Goal: Task Accomplishment & Management: Use online tool/utility

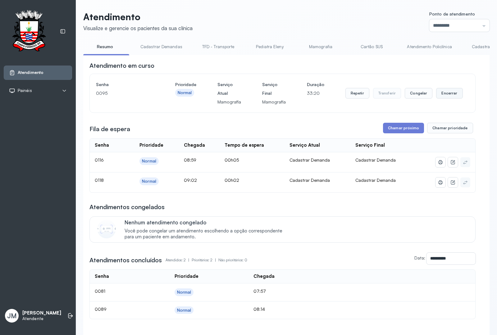
click at [447, 93] on button "Encerrar" at bounding box center [449, 93] width 26 height 11
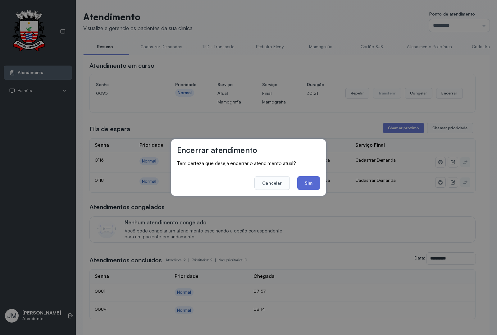
click at [305, 182] on button "Sim" at bounding box center [308, 183] width 23 height 14
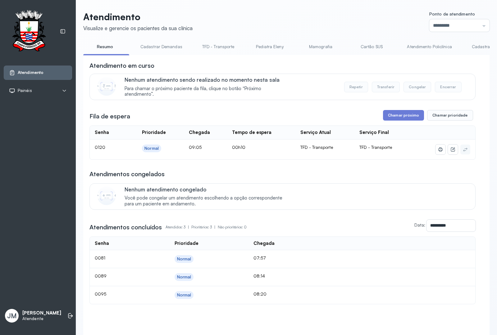
click at [100, 47] on link "Resumo" at bounding box center [105, 47] width 44 height 10
click at [162, 44] on link "Cadastrar Demandas" at bounding box center [161, 47] width 54 height 10
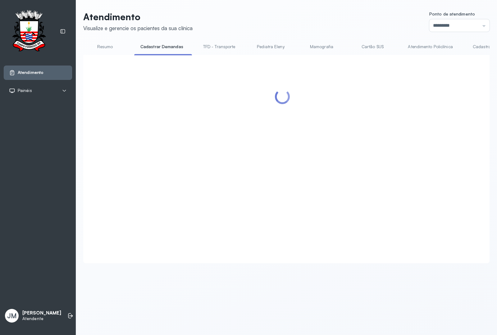
click at [102, 45] on link "Resumo" at bounding box center [105, 47] width 44 height 10
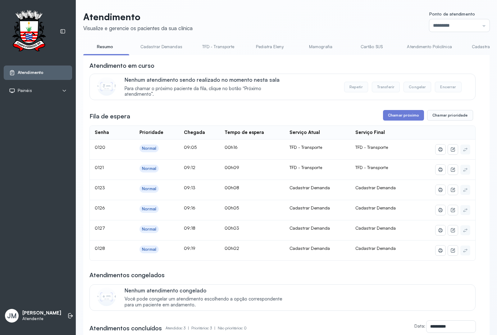
click at [475, 45] on link "Cadastrar Demanda" at bounding box center [492, 47] width 52 height 10
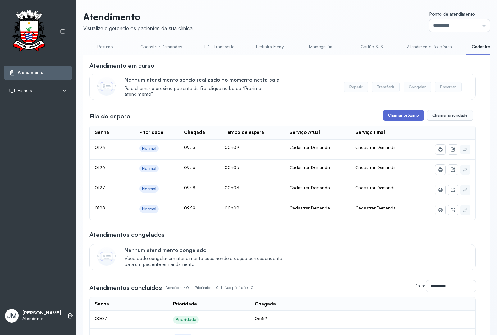
click at [391, 117] on button "Chamar próximo" at bounding box center [403, 115] width 41 height 11
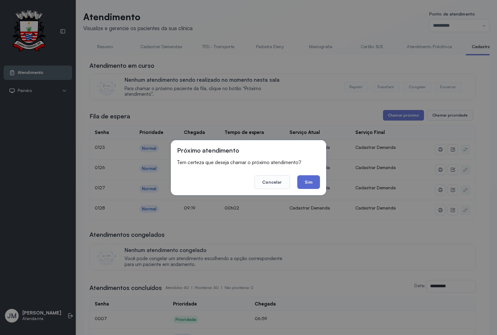
click at [298, 178] on button "Sim" at bounding box center [308, 182] width 23 height 14
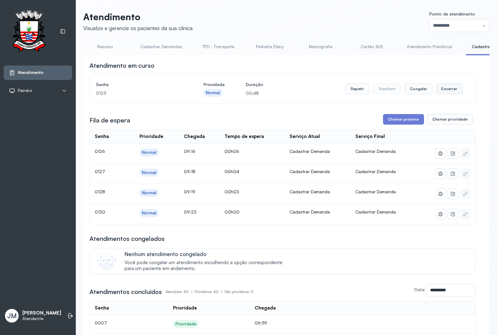
click at [446, 91] on button "Encerrar" at bounding box center [449, 89] width 26 height 11
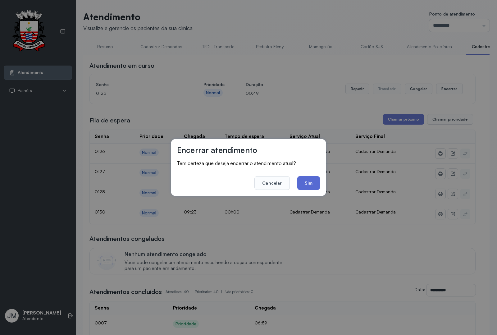
drag, startPoint x: 304, startPoint y: 179, endPoint x: 353, endPoint y: 157, distance: 54.5
click at [304, 179] on button "Sim" at bounding box center [308, 183] width 23 height 14
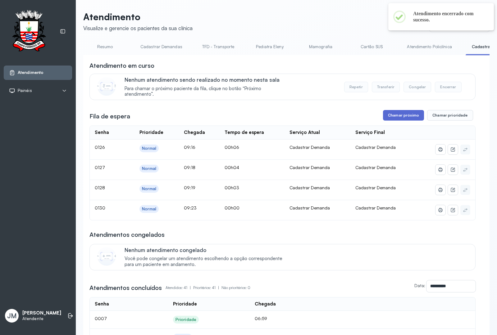
click at [402, 115] on button "Chamar próximo" at bounding box center [403, 115] width 41 height 11
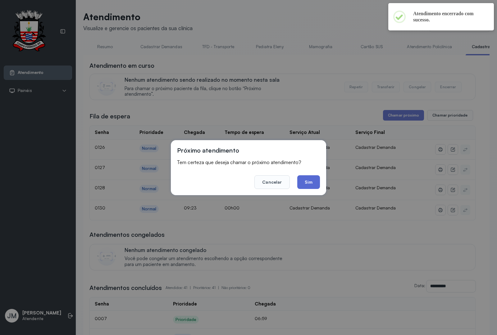
click at [310, 177] on button "Sim" at bounding box center [308, 182] width 23 height 14
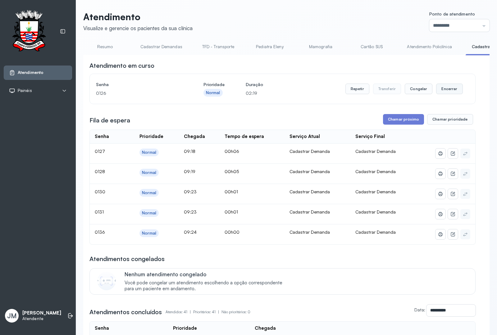
click at [446, 90] on button "Encerrar" at bounding box center [449, 89] width 26 height 11
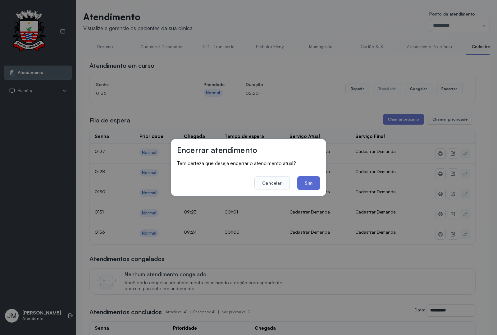
click at [310, 180] on button "Sim" at bounding box center [308, 183] width 23 height 14
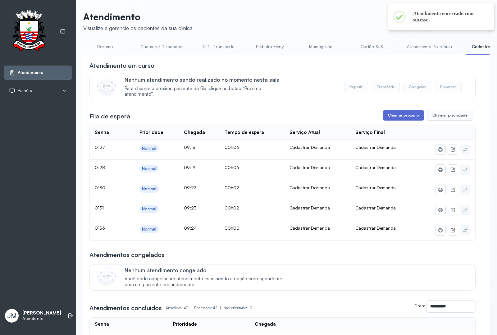
click at [404, 117] on button "Chamar próximo" at bounding box center [403, 115] width 41 height 11
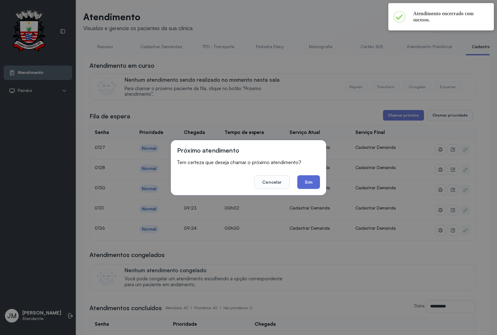
click at [308, 181] on button "Sim" at bounding box center [308, 182] width 23 height 14
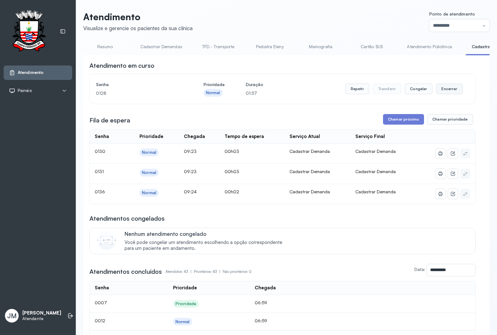
click at [448, 92] on button "Encerrar" at bounding box center [449, 89] width 26 height 11
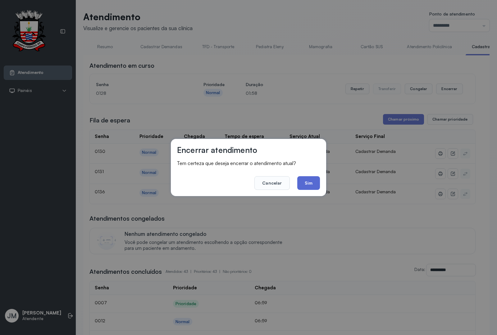
click at [312, 182] on button "Sim" at bounding box center [308, 183] width 23 height 14
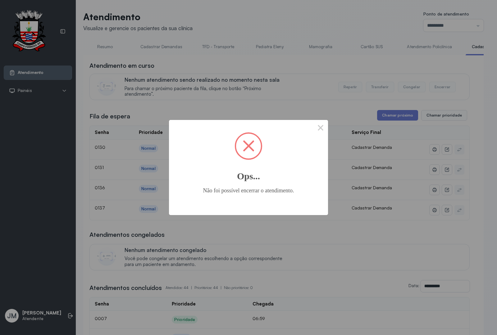
click at [328, 129] on div "× Ops... Não foi possível encerrar o atendimento. OK No Cancel" at bounding box center [248, 167] width 497 height 335
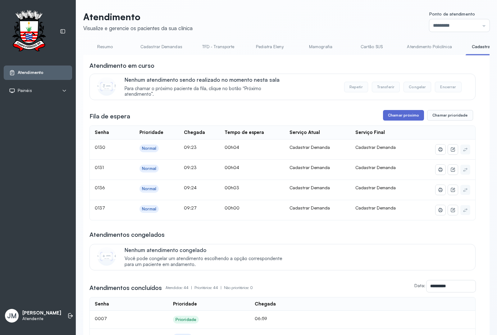
click at [402, 120] on button "Chamar próximo" at bounding box center [403, 115] width 41 height 11
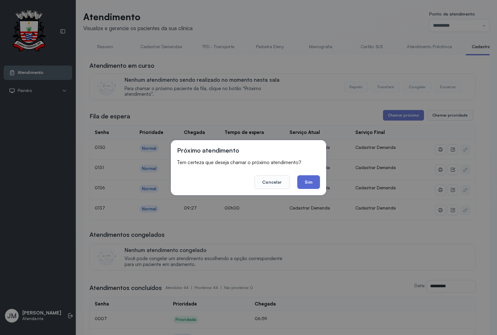
click at [305, 181] on button "Sim" at bounding box center [308, 182] width 23 height 14
